Goal: Task Accomplishment & Management: Manage account settings

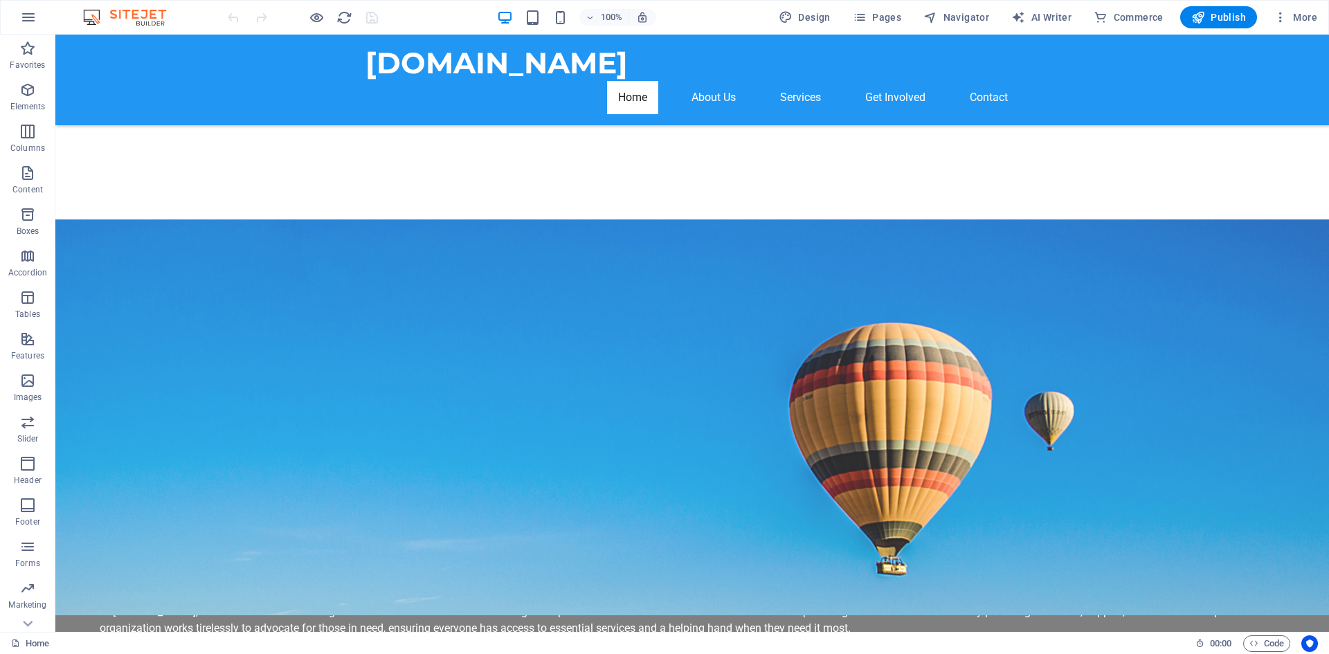
scroll to position [703, 0]
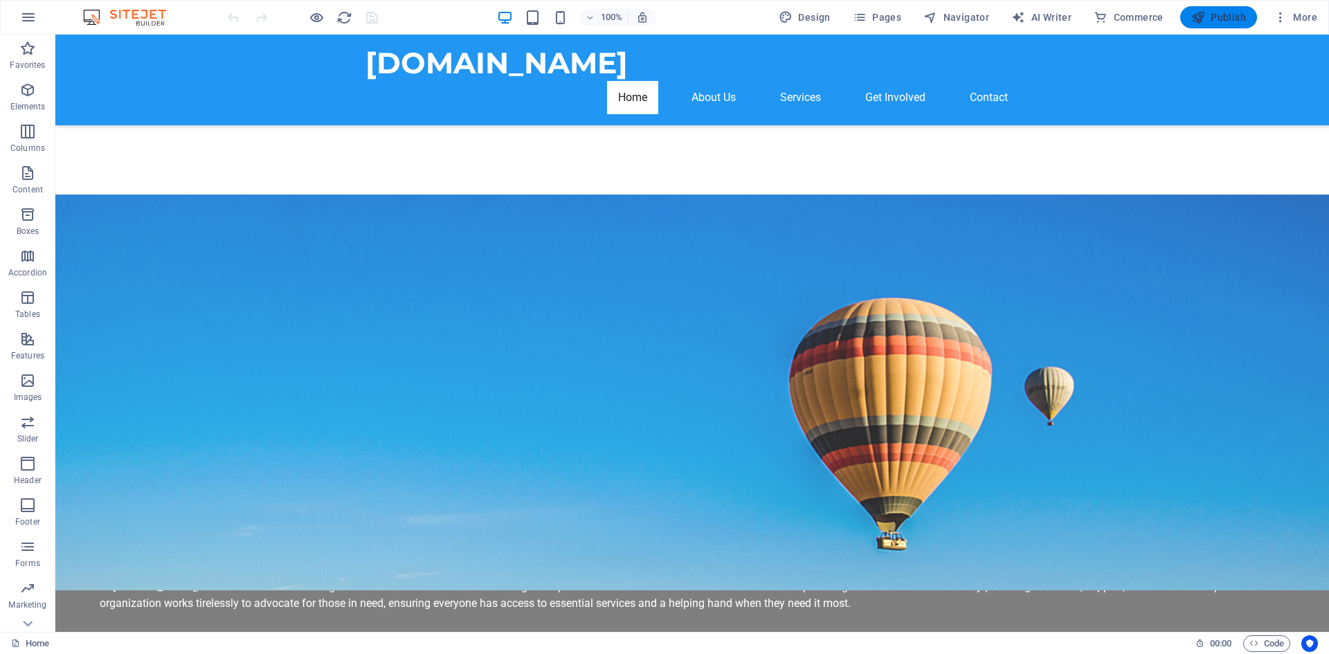
click at [1207, 25] on button "Publish" at bounding box center [1219, 17] width 77 height 22
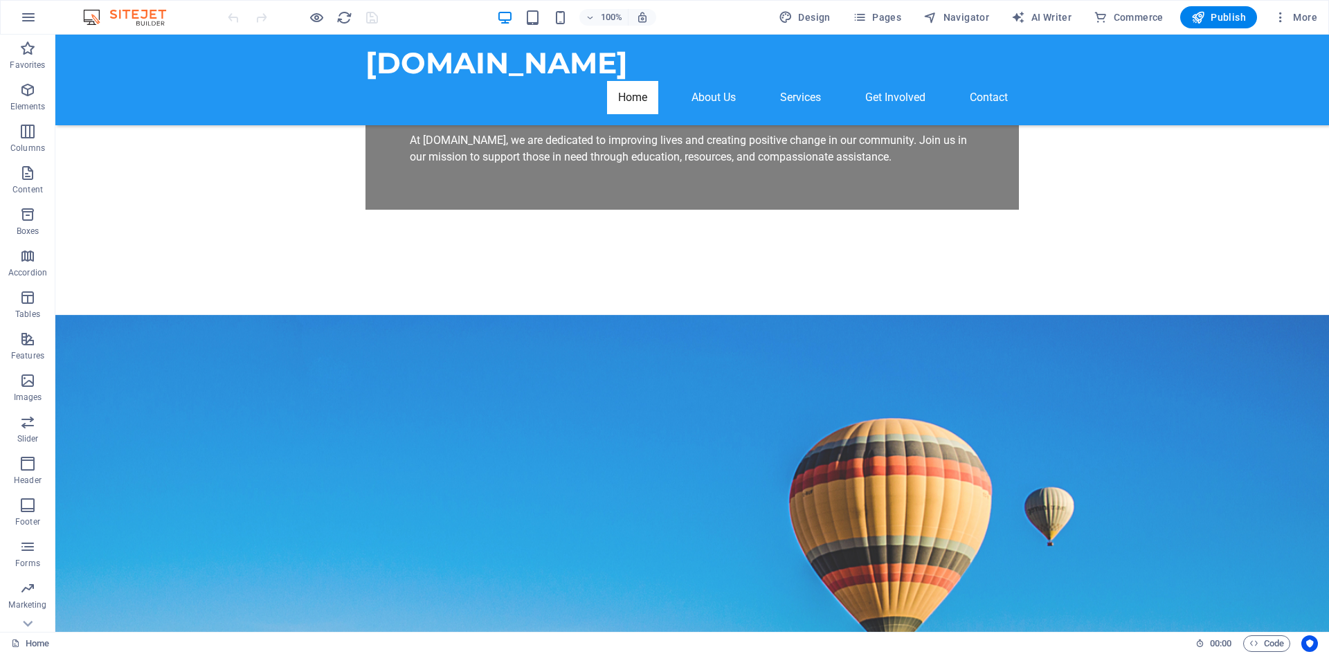
scroll to position [525, 0]
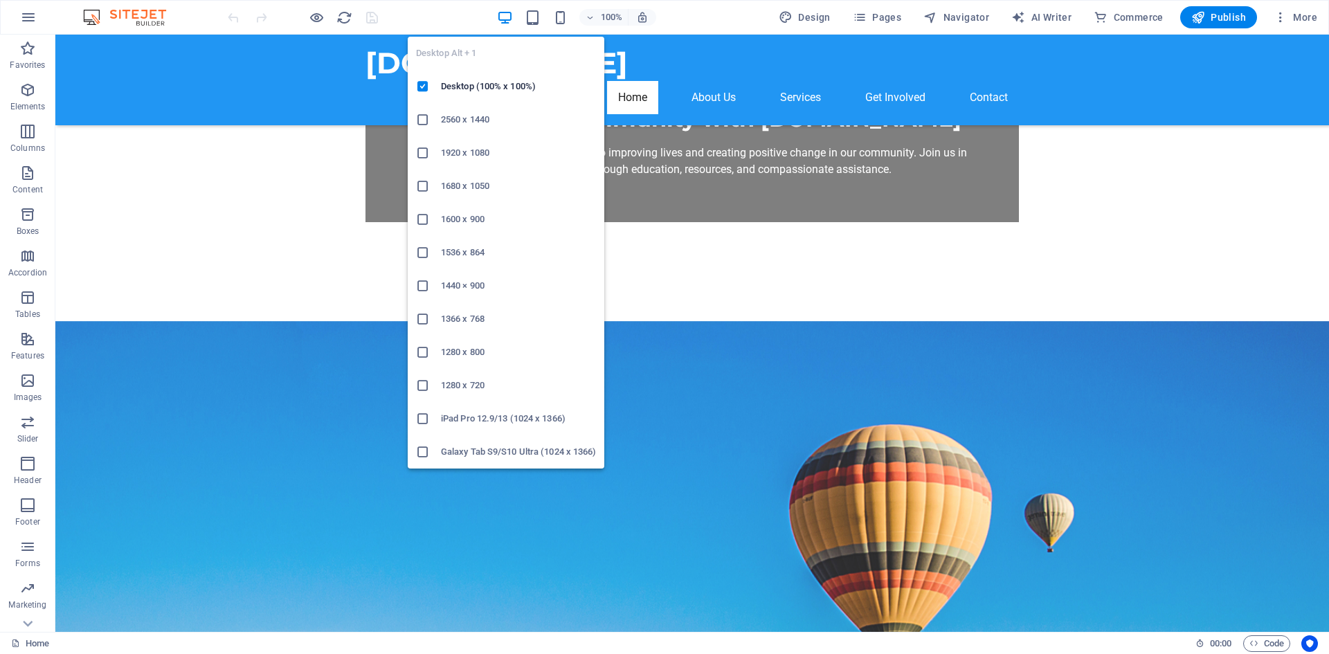
click at [510, 17] on icon "button" at bounding box center [505, 18] width 16 height 16
click at [472, 157] on h6 "1920 x 1080" at bounding box center [518, 153] width 155 height 17
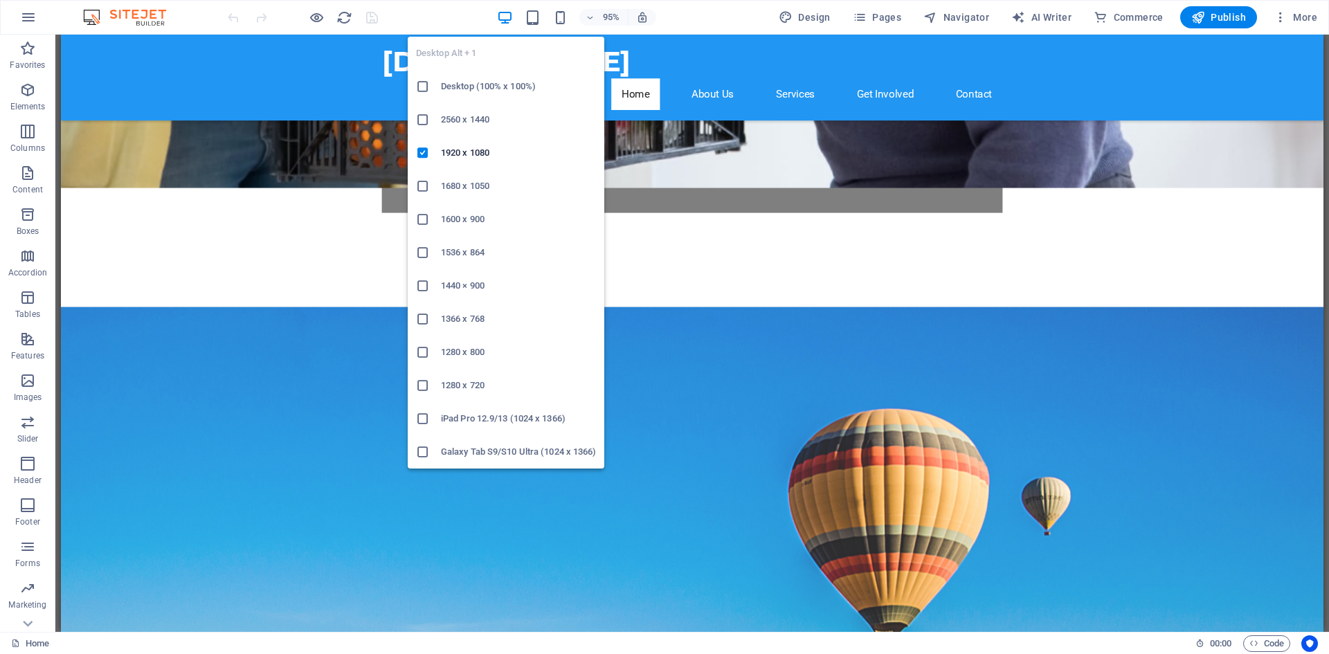
click at [479, 83] on h6 "Desktop (100% x 100%)" at bounding box center [518, 86] width 155 height 17
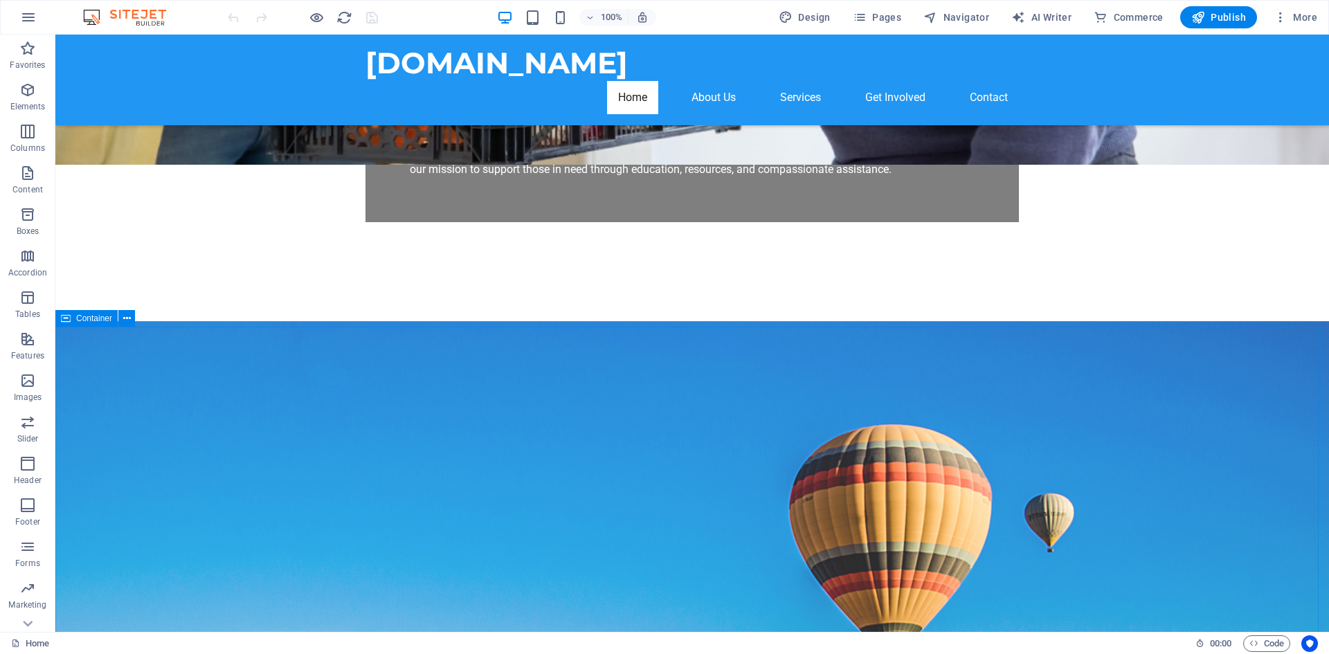
click at [63, 321] on icon at bounding box center [66, 318] width 10 height 17
click at [127, 321] on icon at bounding box center [127, 319] width 8 height 15
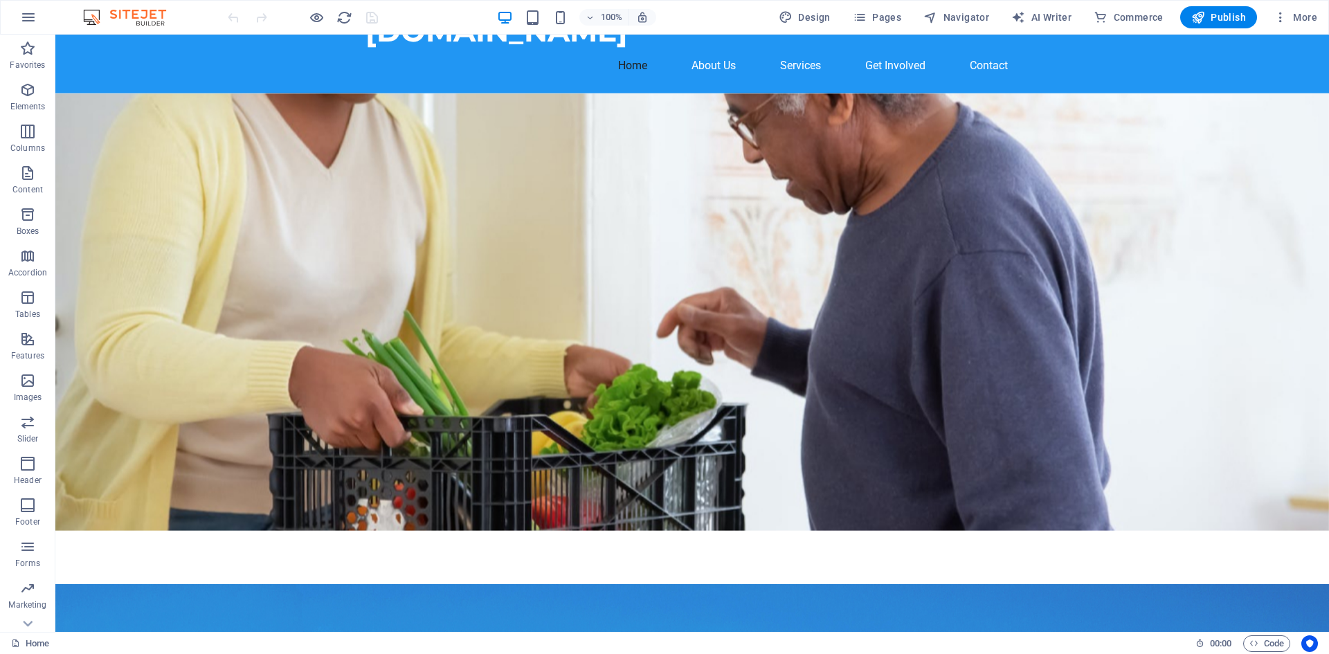
scroll to position [0, 0]
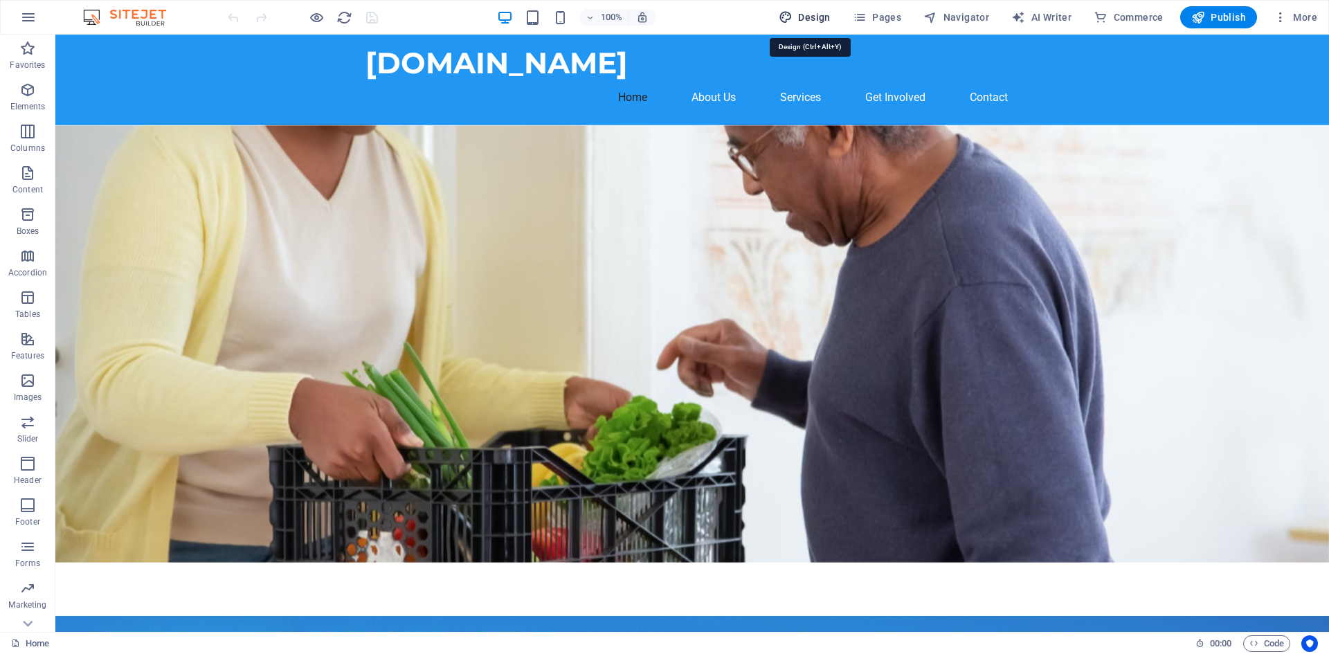
click at [828, 18] on span "Design" at bounding box center [805, 17] width 52 height 14
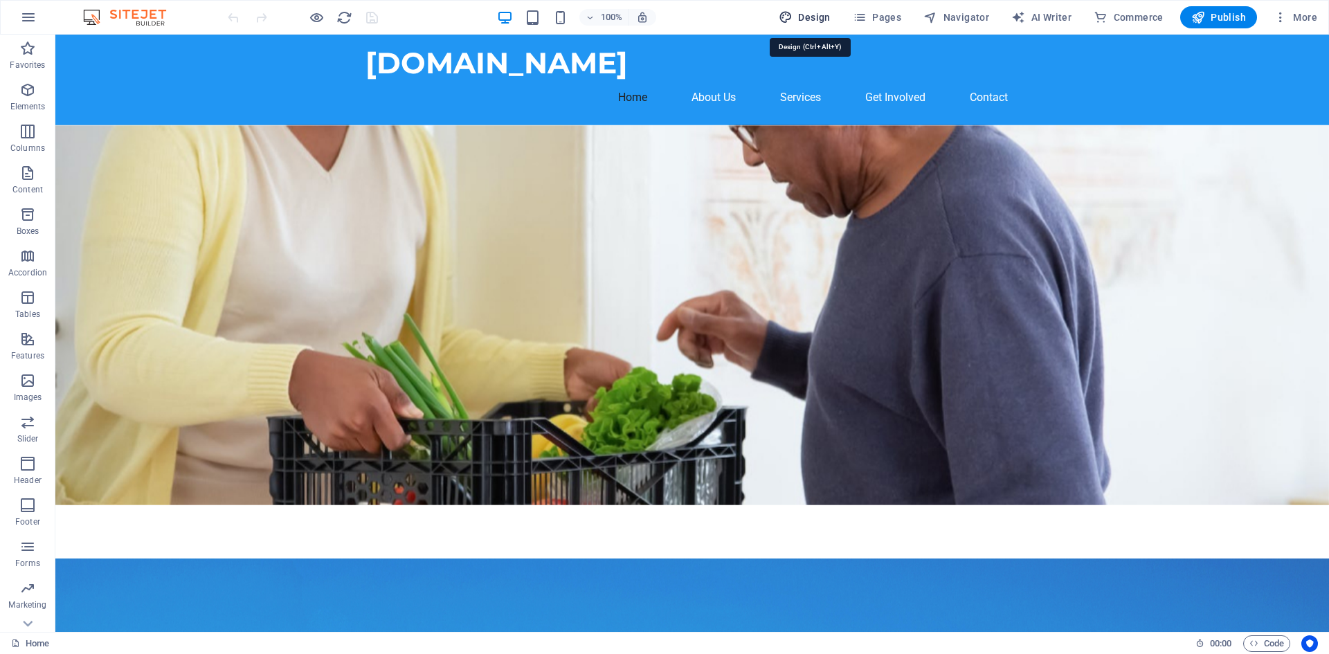
select select "px"
select select "200"
select select "px"
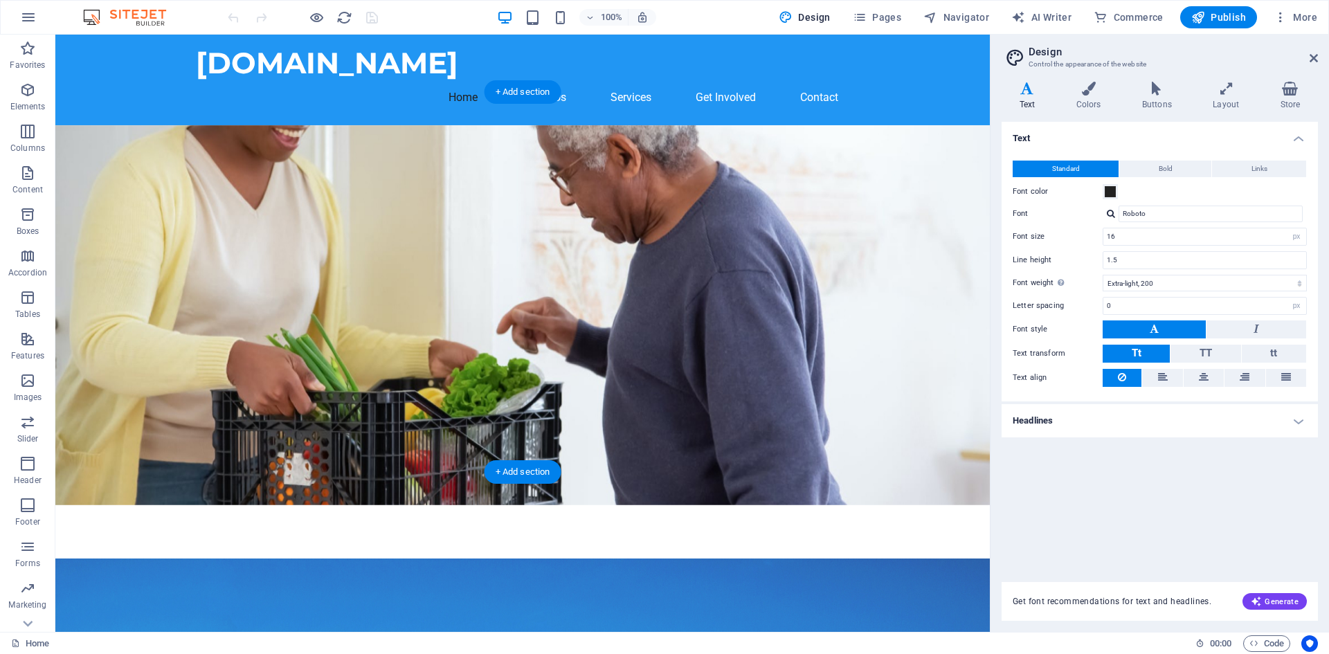
click at [768, 206] on figure at bounding box center [522, 315] width 935 height 380
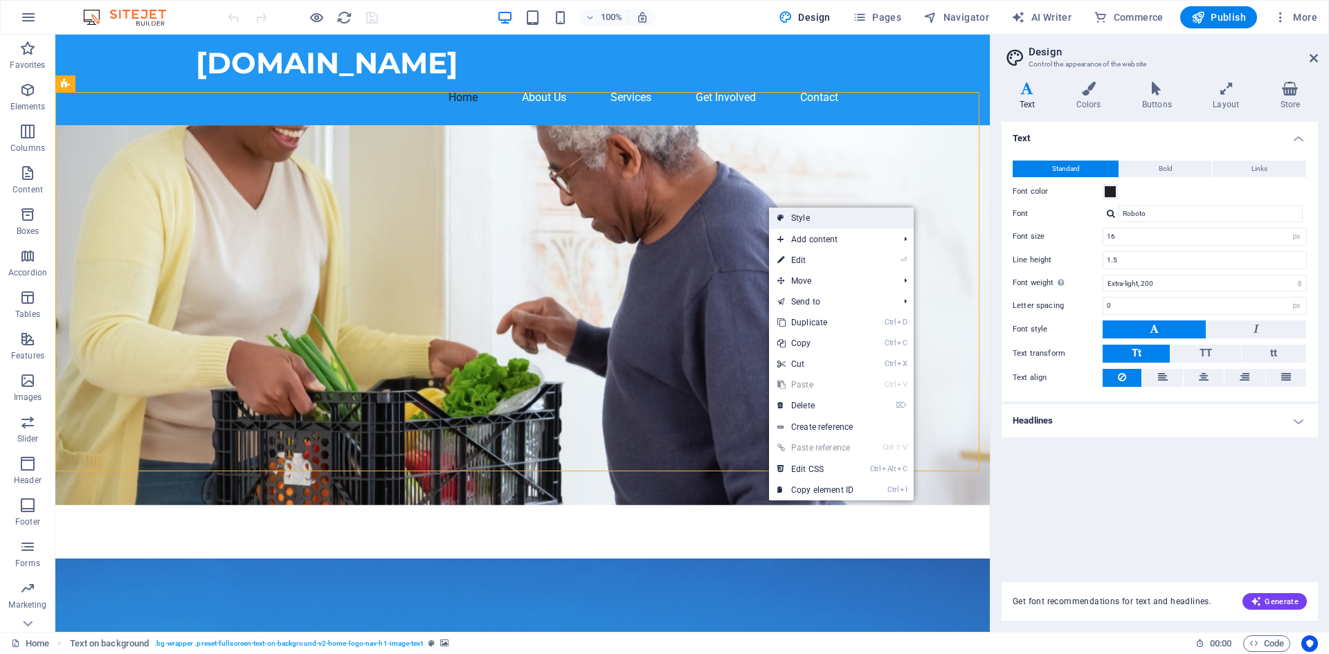
click at [787, 216] on link "Style" at bounding box center [841, 218] width 145 height 21
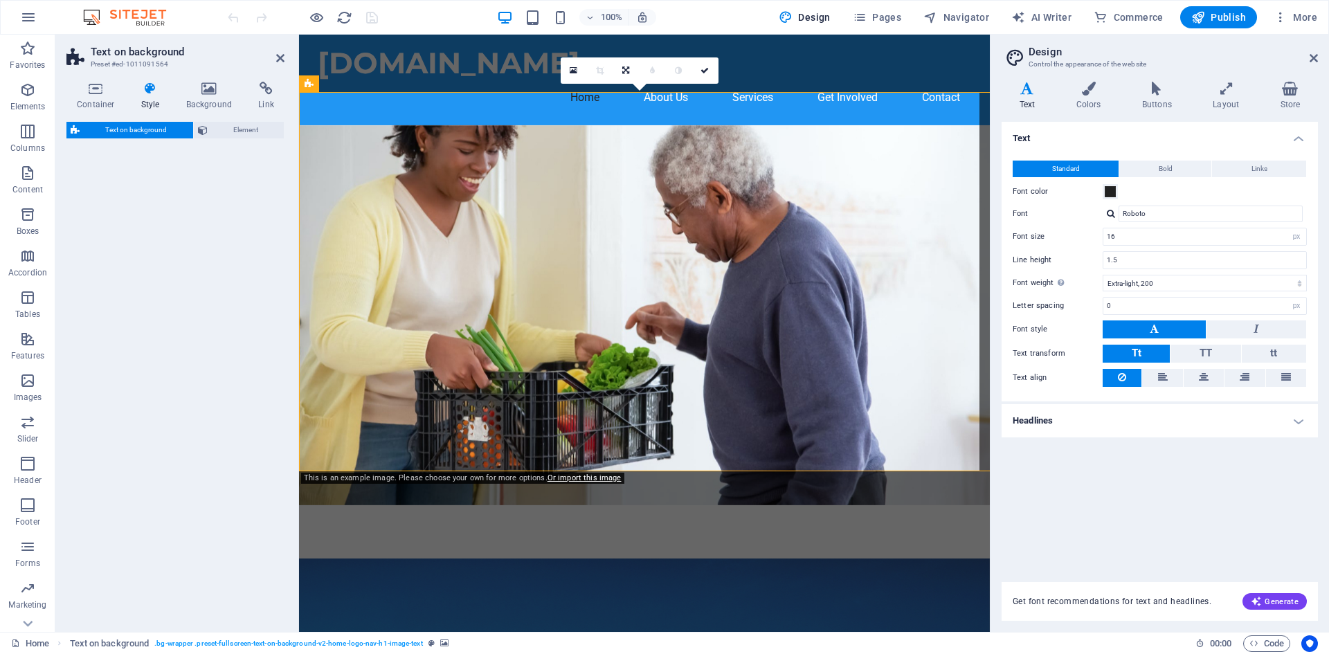
select select "%"
select select "rem"
select select "px"
select select "preset-fullscreen-text-on-background-v2-home-logo-nav-h1-image-text"
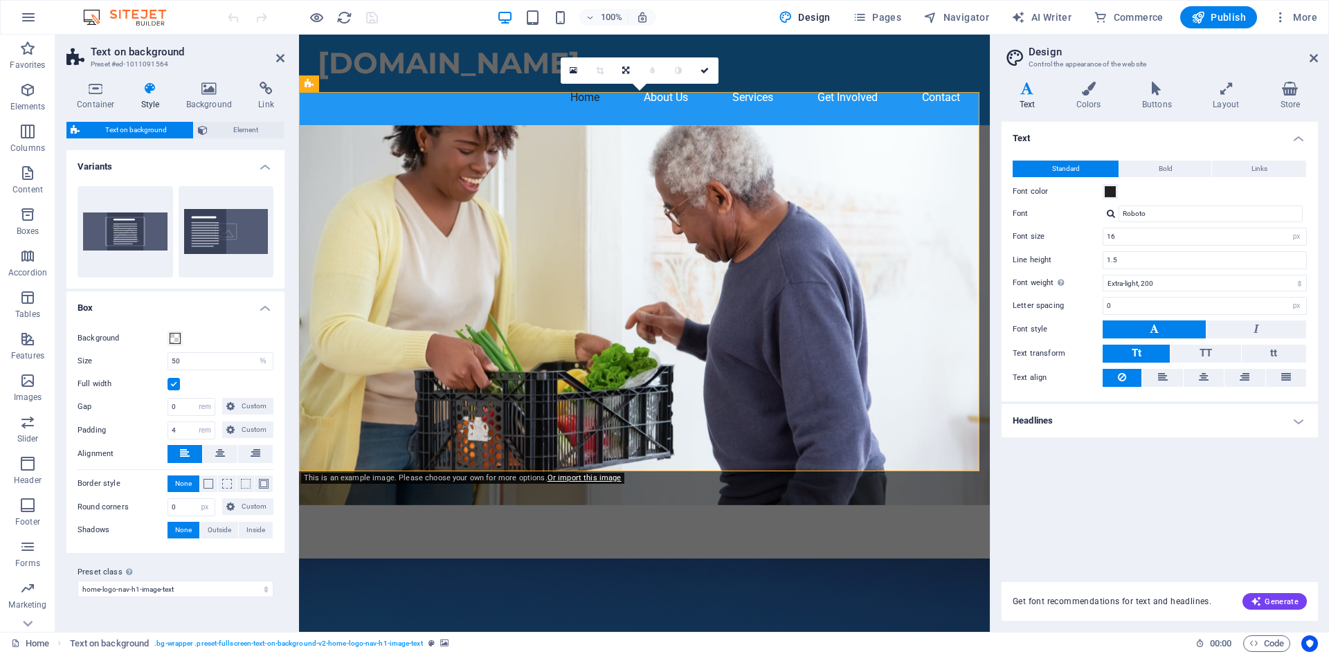
click at [259, 168] on h4 "Variants" at bounding box center [175, 162] width 218 height 25
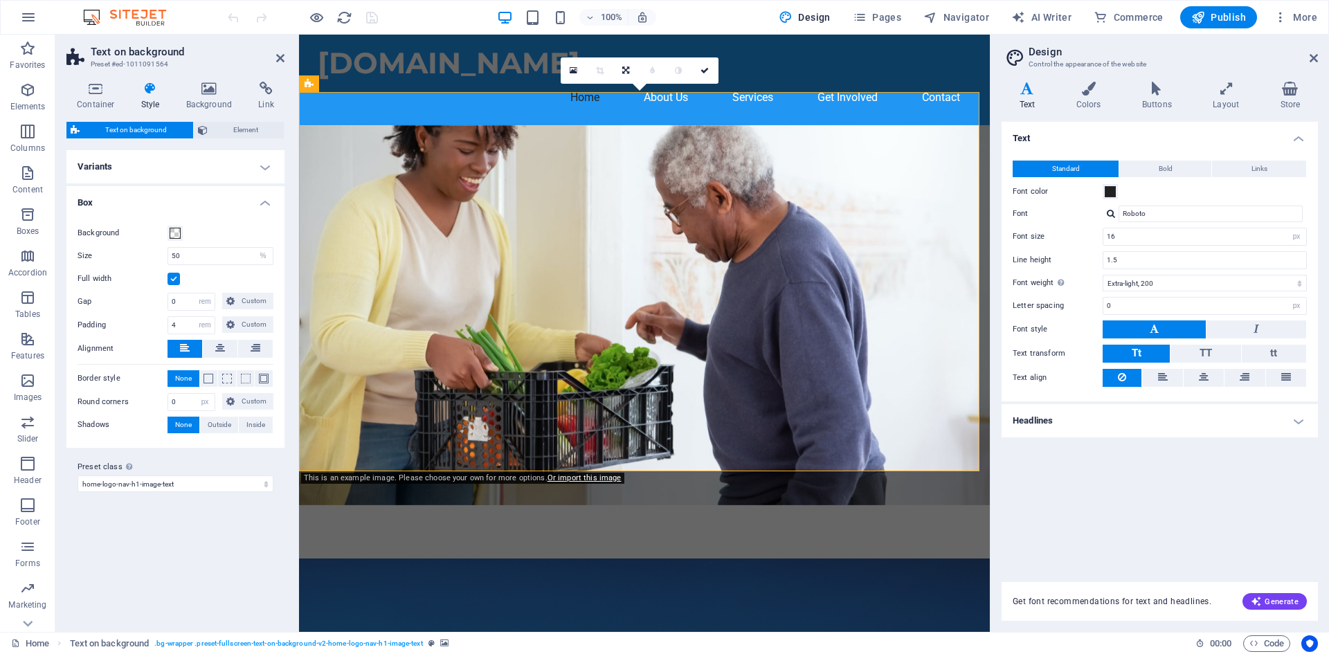
click at [259, 168] on h4 "Variants" at bounding box center [175, 166] width 218 height 33
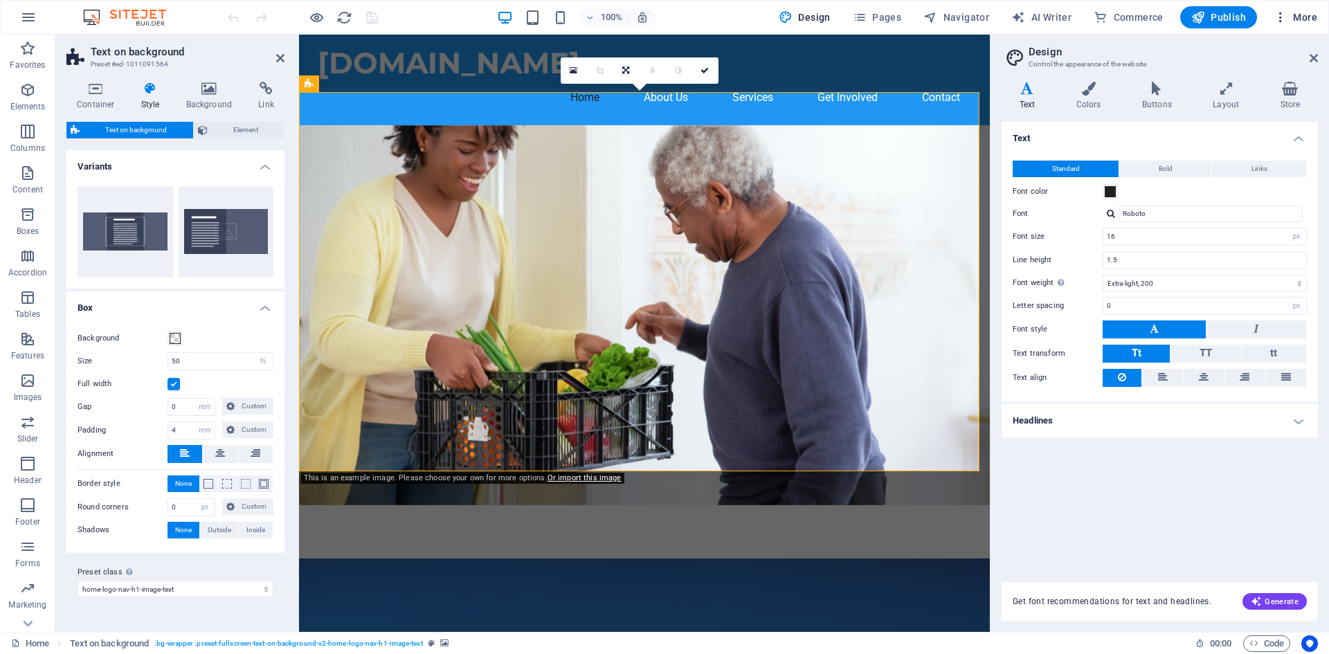
click at [1279, 24] on icon "button" at bounding box center [1281, 17] width 14 height 14
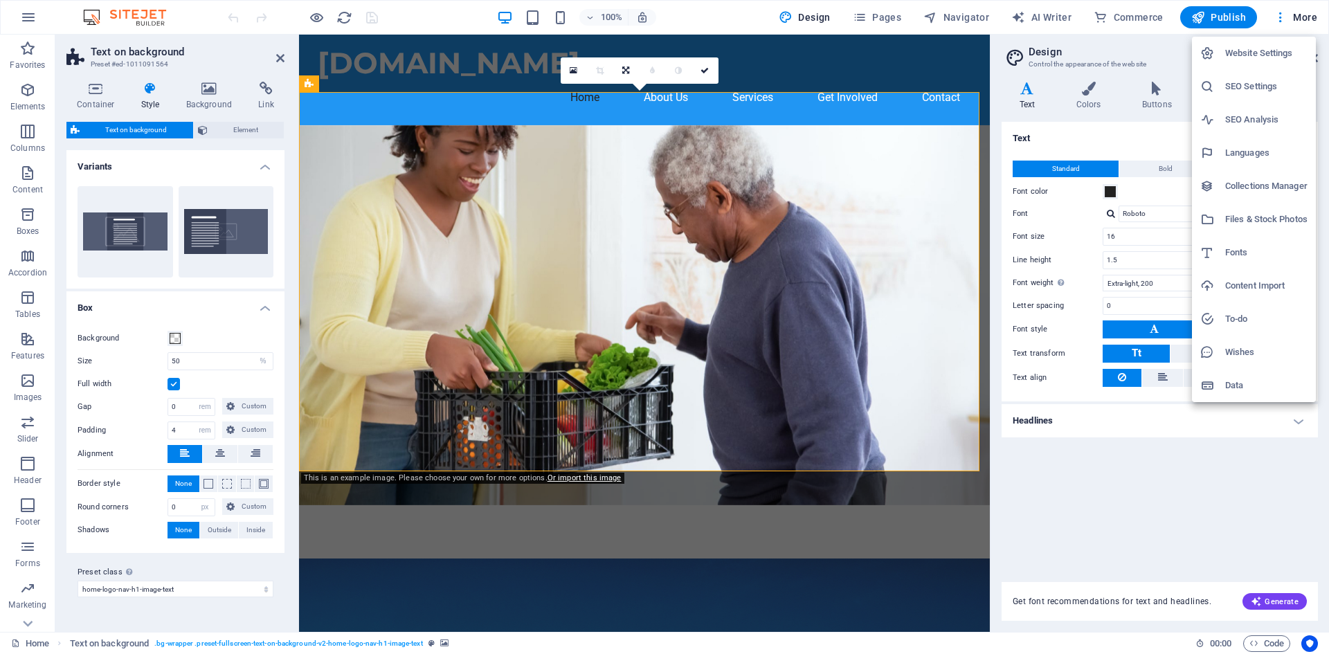
click at [1273, 50] on h6 "Website Settings" at bounding box center [1267, 53] width 82 height 17
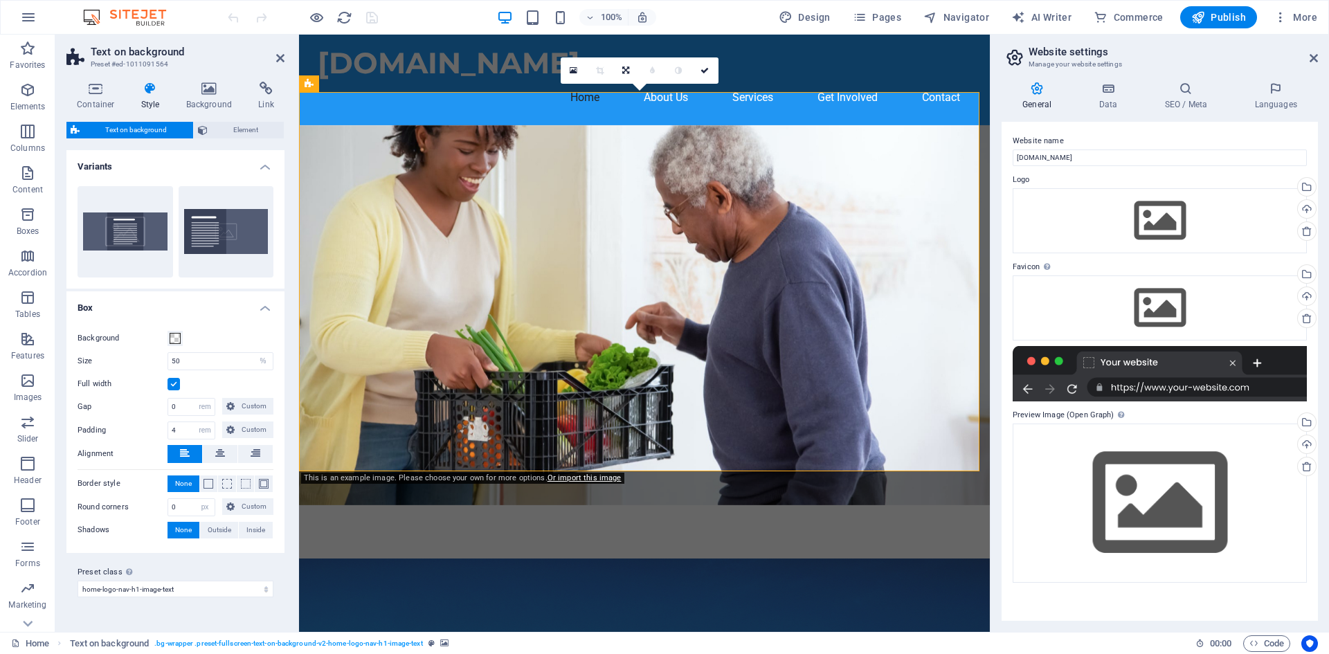
click at [870, 332] on figure at bounding box center [644, 315] width 691 height 380
